Goal: Check status: Check status

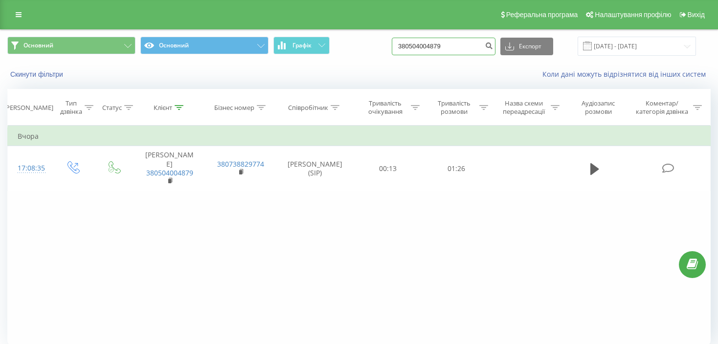
drag, startPoint x: 474, startPoint y: 42, endPoint x: 395, endPoint y: 42, distance: 79.3
click at [395, 42] on div "Основний Основний Графік 380504004879 Експорт .csv .xls .xlsx [DATE] - [DATE]" at bounding box center [359, 46] width 704 height 19
paste input "0664290508"
type input "0664290508"
drag, startPoint x: 526, startPoint y: 44, endPoint x: 437, endPoint y: 67, distance: 92.0
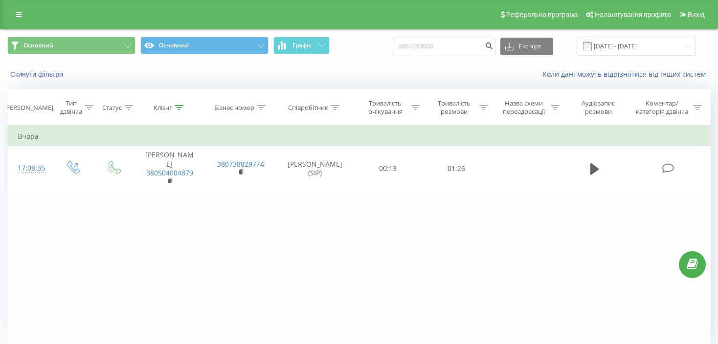
click at [435, 70] on div "Основний Основний Графік 0664290508 Експорт .csv .xls .xlsx [DATE] - [DATE] Ски…" at bounding box center [358, 58] width 717 height 56
click at [465, 47] on input "0664290508" at bounding box center [444, 47] width 104 height 18
